Goal: Navigation & Orientation: Find specific page/section

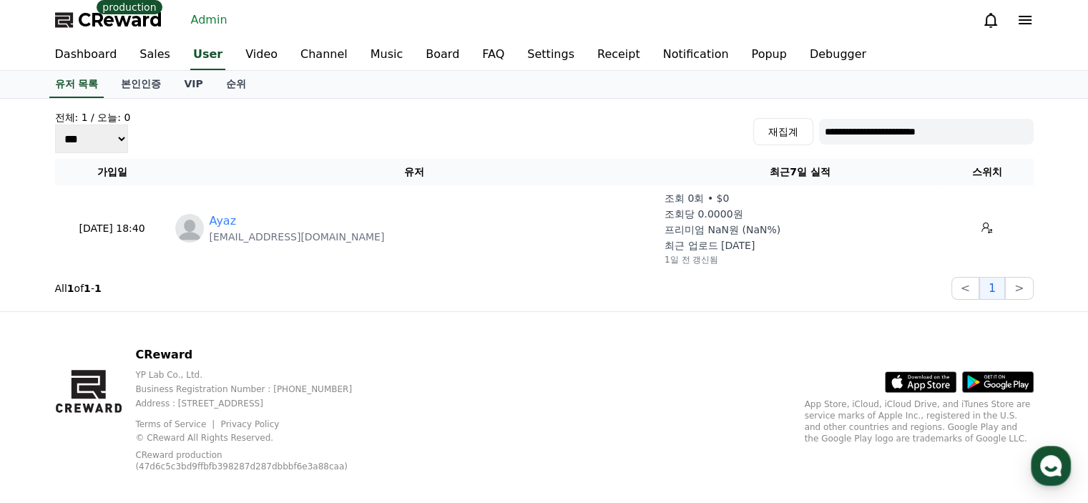
click at [206, 22] on link "Admin" at bounding box center [209, 20] width 48 height 23
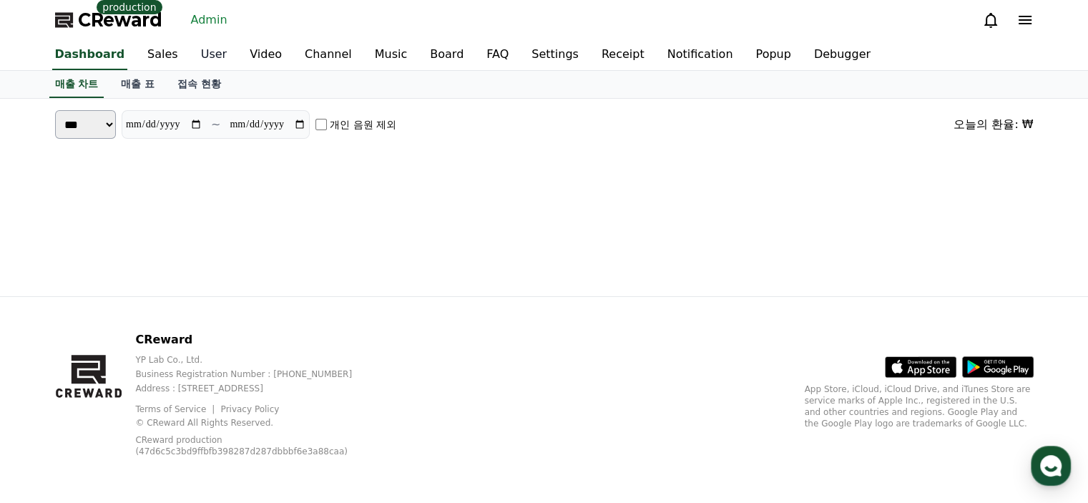
click at [190, 59] on link "User" at bounding box center [214, 55] width 49 height 30
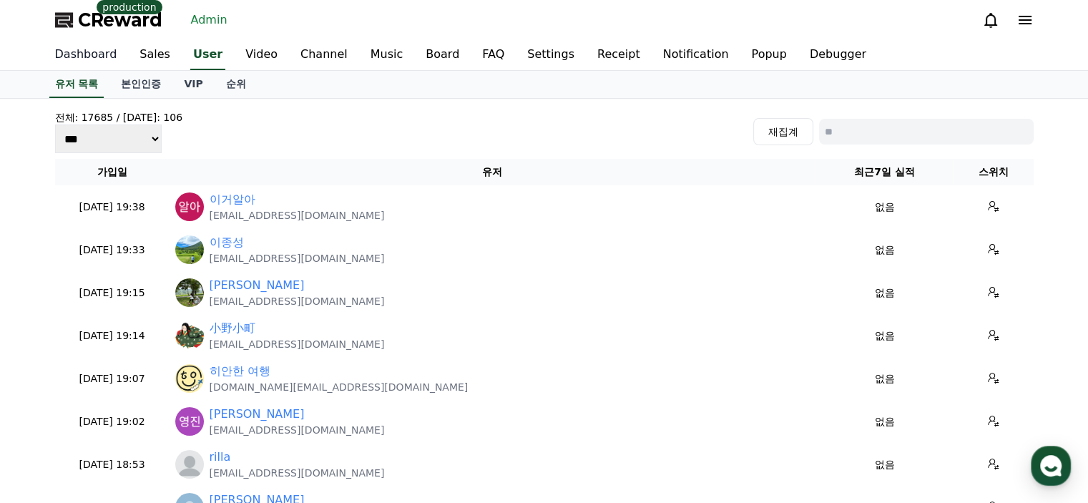
click at [86, 56] on link "Dashboard" at bounding box center [86, 55] width 85 height 30
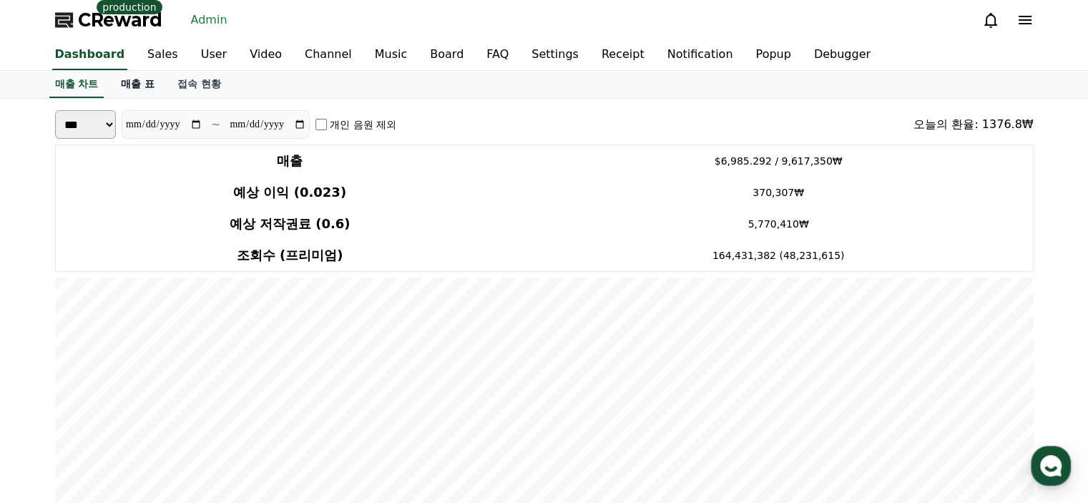
click at [140, 87] on link "매출 표" at bounding box center [137, 84] width 57 height 27
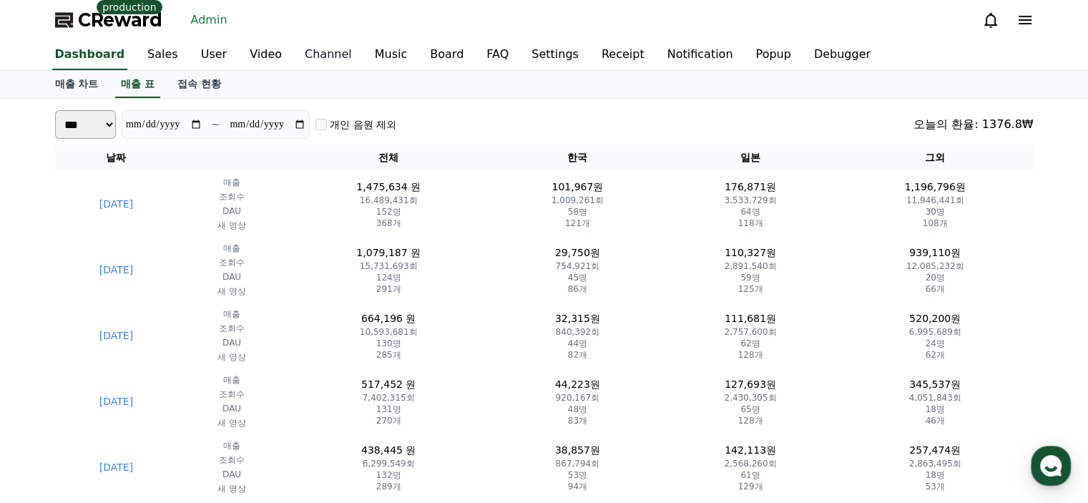
click at [298, 59] on link "Channel" at bounding box center [328, 55] width 70 height 30
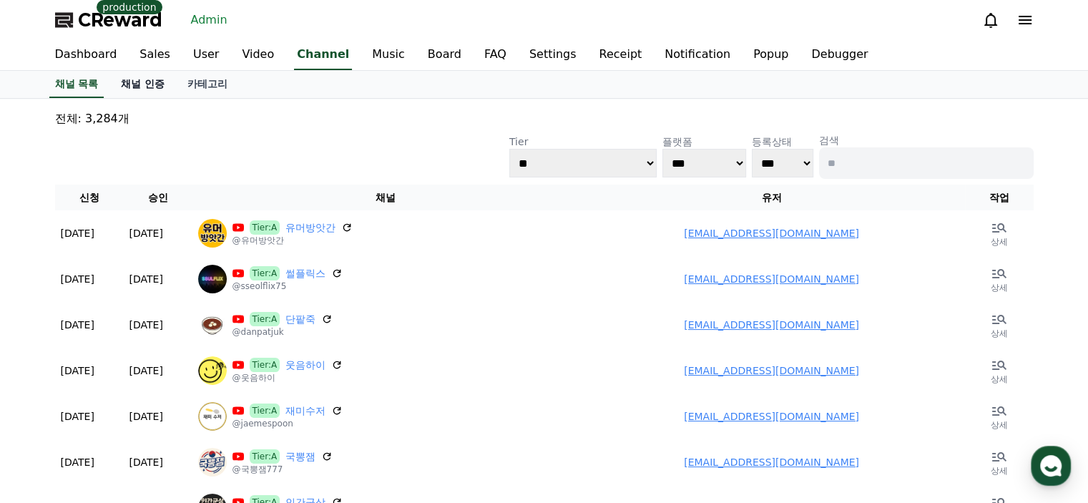
click at [146, 89] on link "채널 인증" at bounding box center [142, 84] width 67 height 27
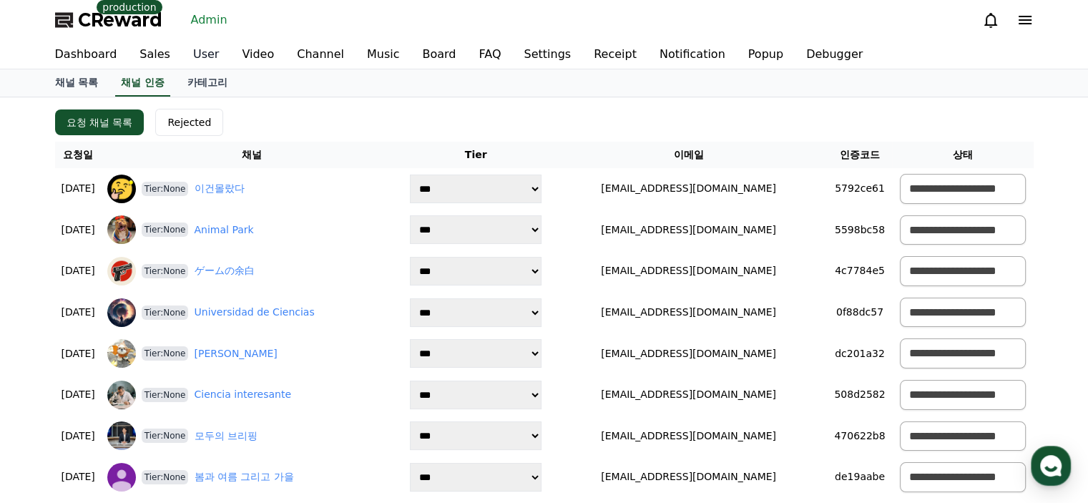
click at [183, 58] on link "User" at bounding box center [206, 54] width 49 height 29
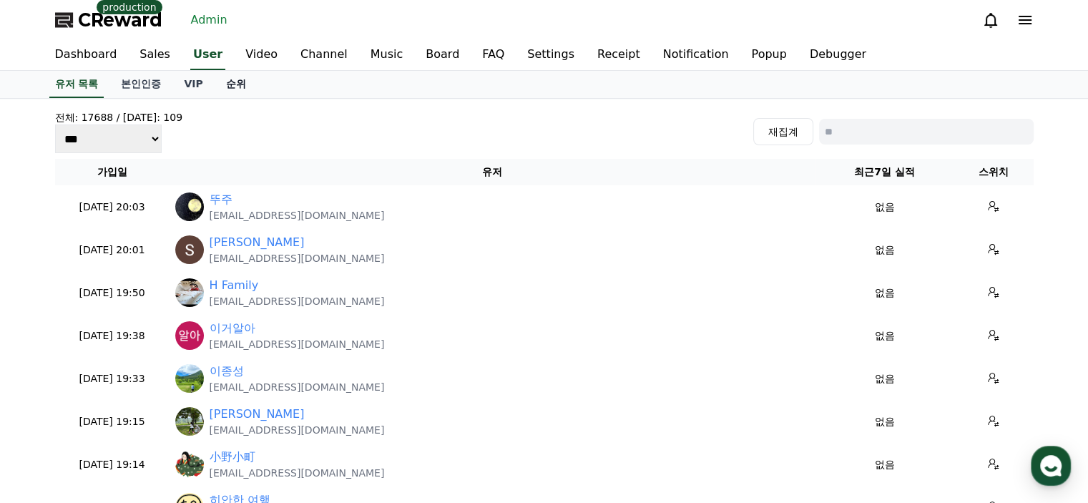
click at [230, 85] on link "순위" at bounding box center [236, 84] width 43 height 27
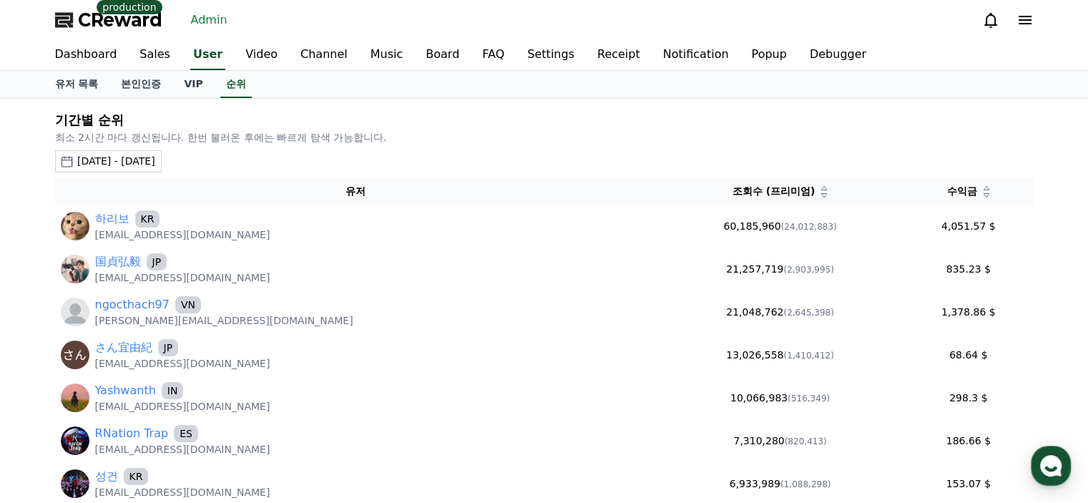
click at [155, 154] on div "2025-08-17 - 2025-09-17" at bounding box center [116, 161] width 78 height 15
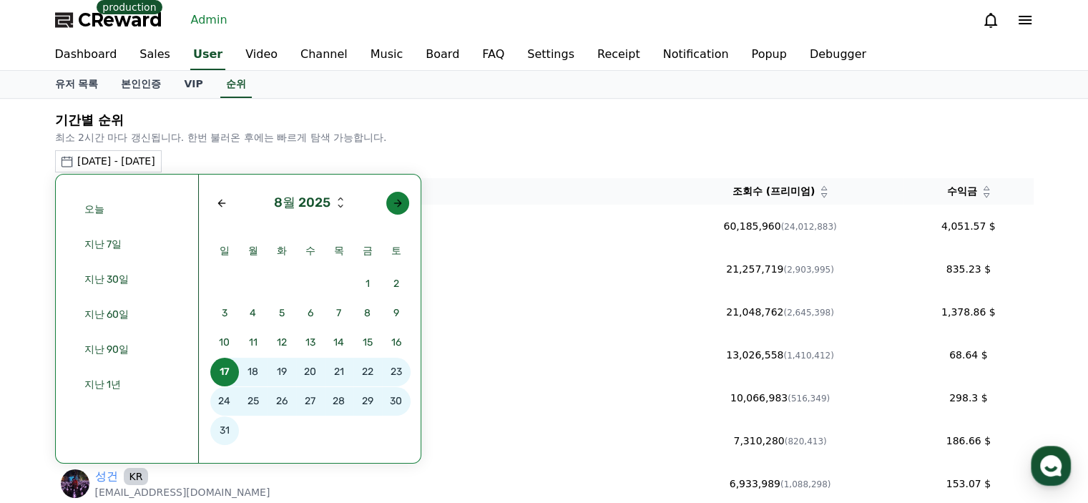
click at [392, 210] on button "button" at bounding box center [397, 203] width 23 height 23
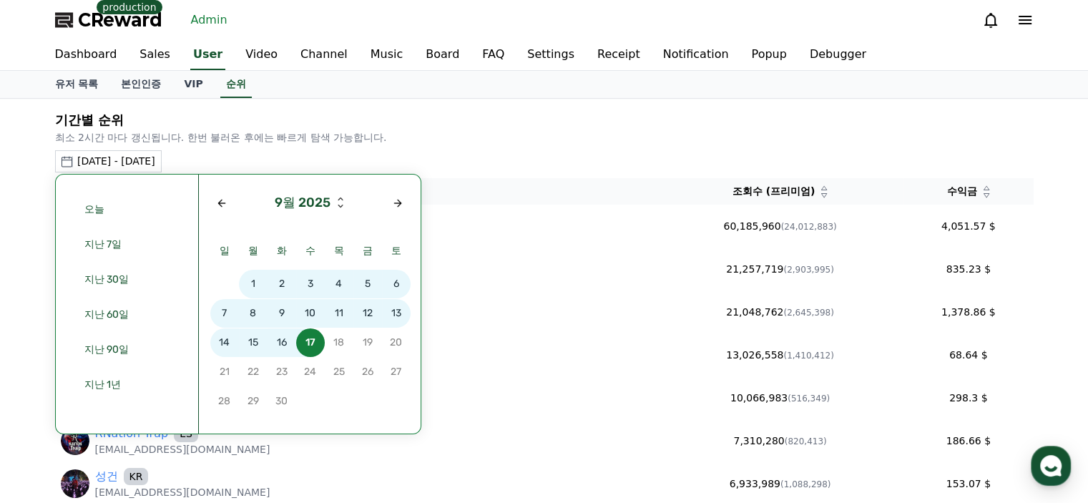
click at [252, 349] on span "15" at bounding box center [253, 342] width 29 height 29
click at [253, 349] on span "15" at bounding box center [253, 342] width 29 height 29
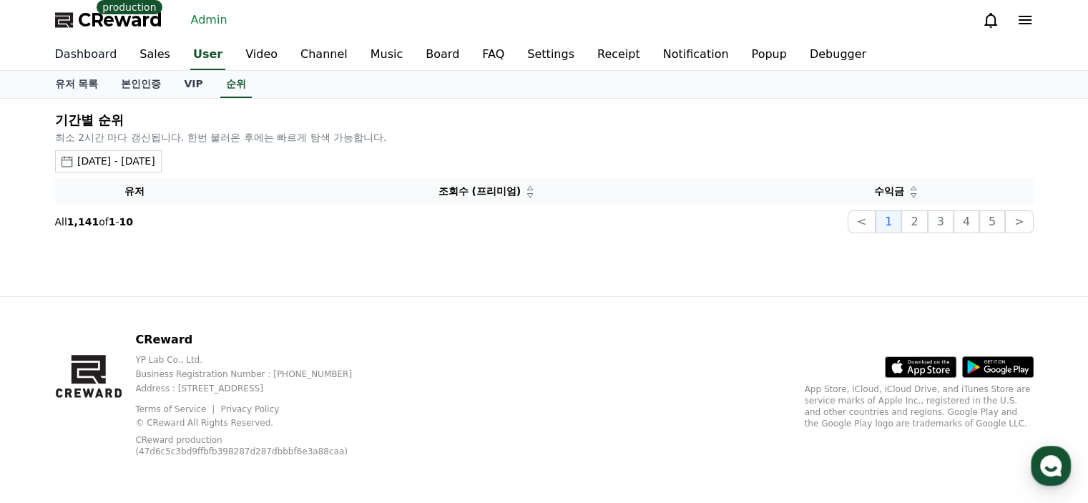
click at [77, 55] on link "Dashboard" at bounding box center [86, 55] width 85 height 30
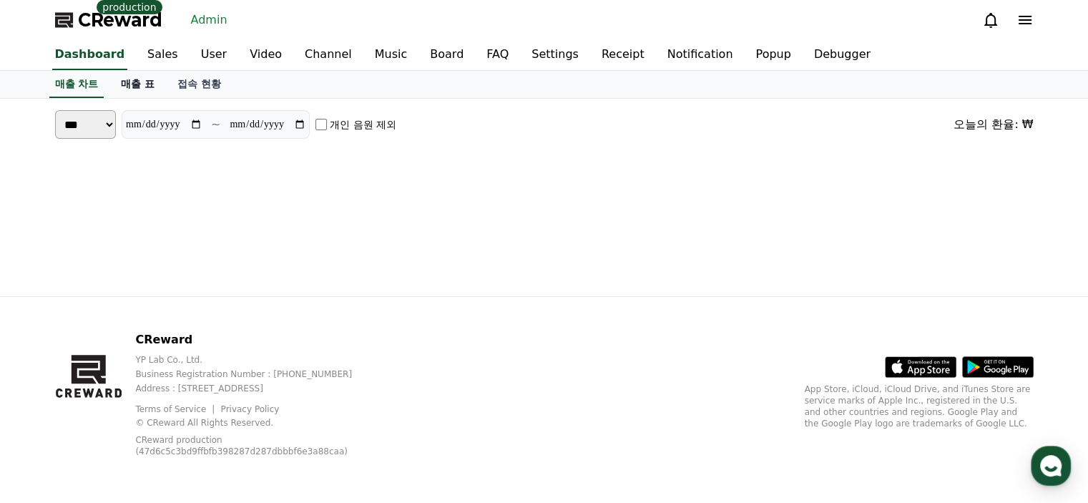
click at [141, 86] on link "매출 표" at bounding box center [137, 84] width 57 height 27
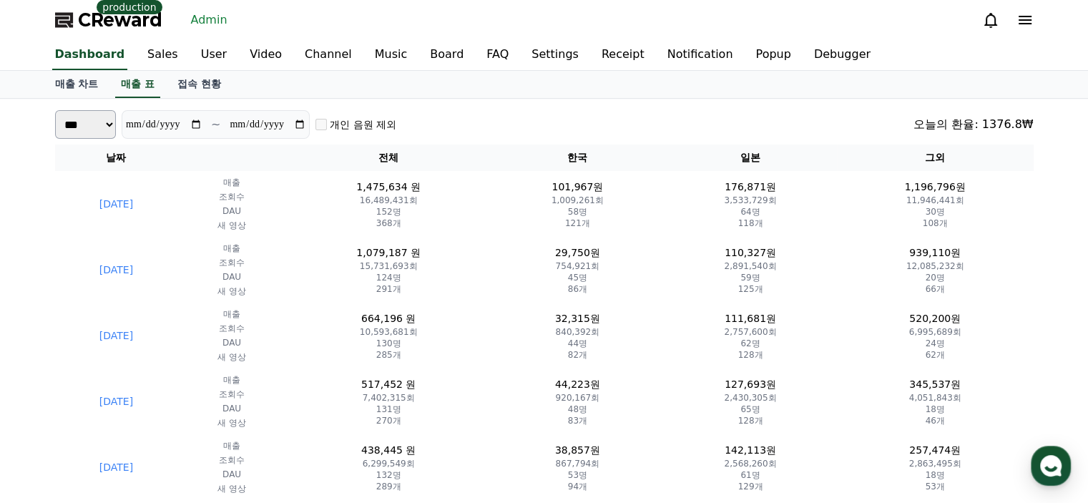
click at [198, 64] on link "User" at bounding box center [214, 55] width 49 height 30
